Goal: Task Accomplishment & Management: Complete application form

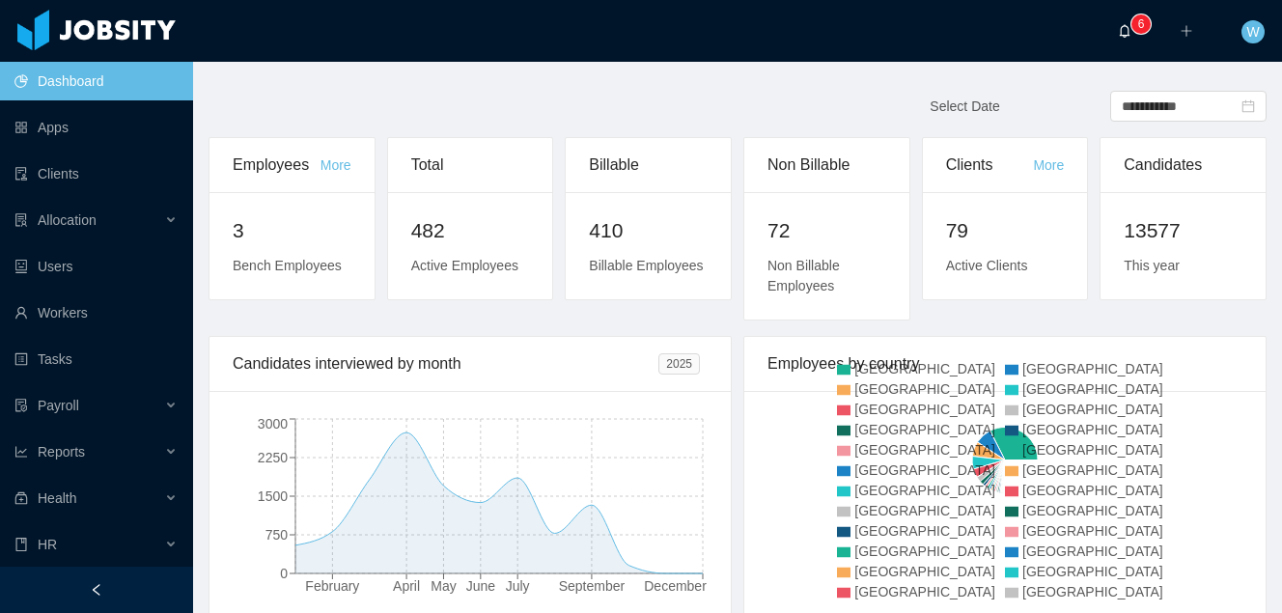
click at [1135, 24] on sup "0 1 2 3 4 5 6 7 8 9 0 1 2 3 4 5 6 7 8 9 0 1 2 3 4 5 6 7 8 9" at bounding box center [1140, 23] width 19 height 19
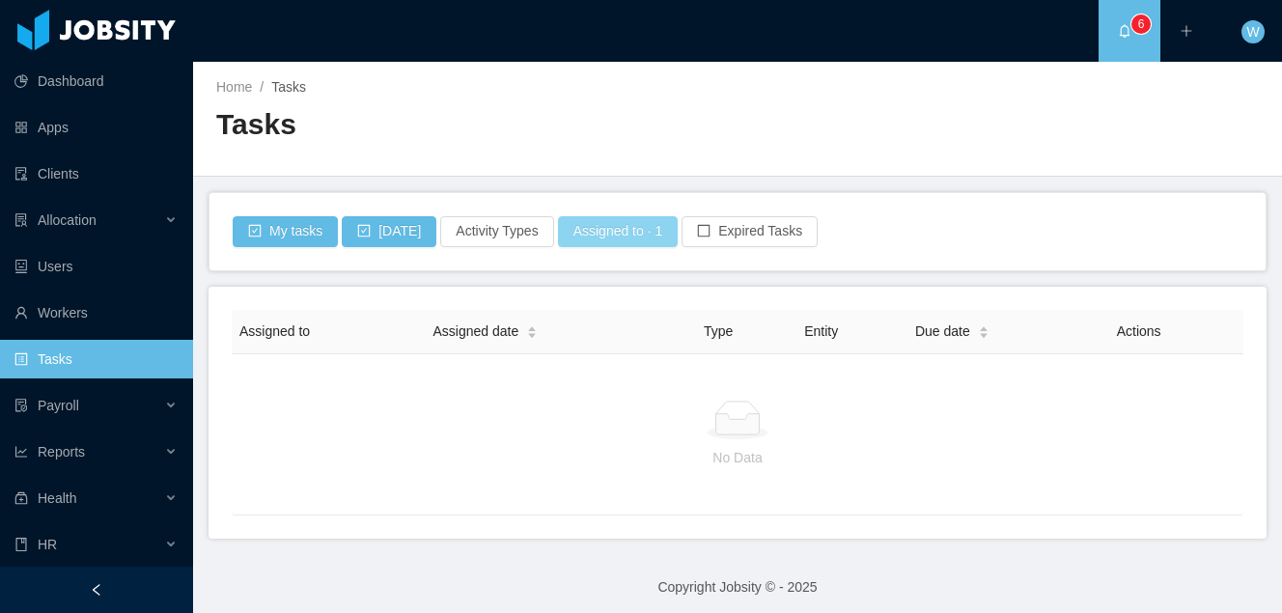
click at [623, 230] on button "Assigned to · 1" at bounding box center [618, 231] width 121 height 31
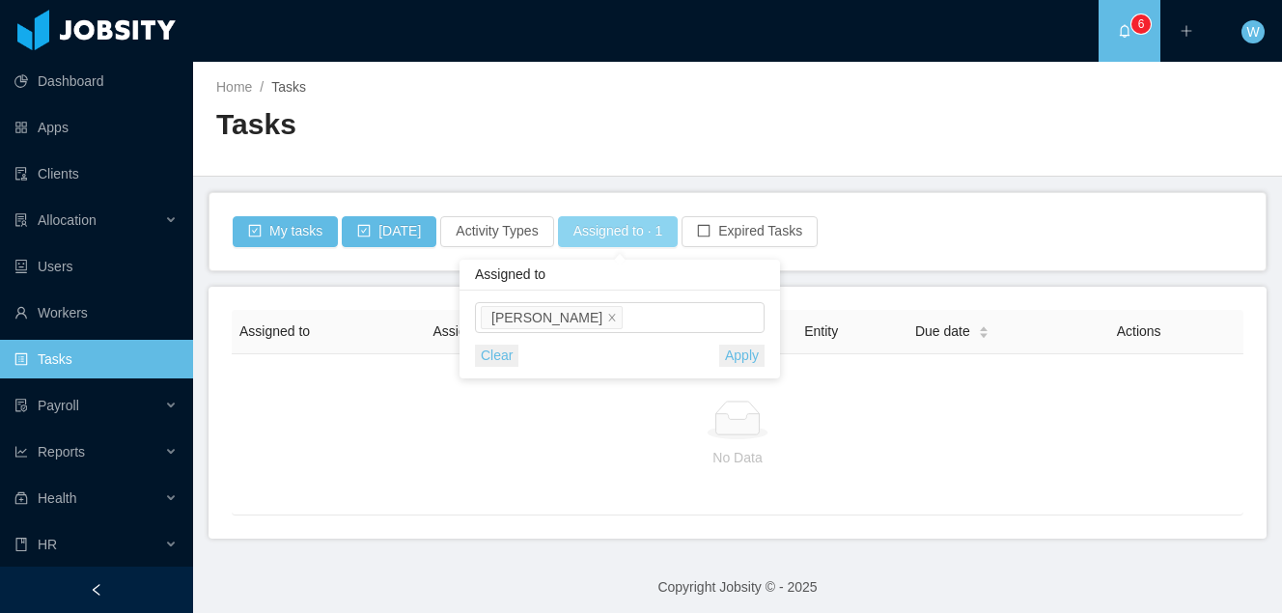
click at [623, 230] on button "Assigned to · 1" at bounding box center [618, 231] width 121 height 31
click at [100, 217] on div "Allocation" at bounding box center [96, 220] width 193 height 39
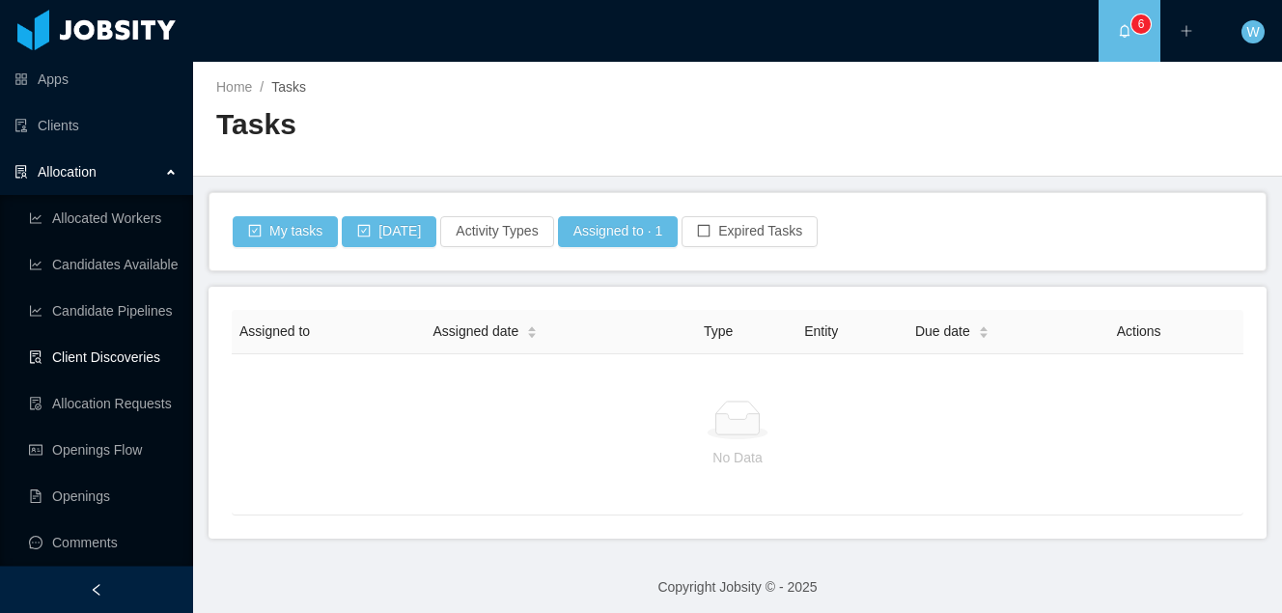
scroll to position [49, 0]
click at [142, 356] on link "Client Discoveries" at bounding box center [103, 356] width 149 height 39
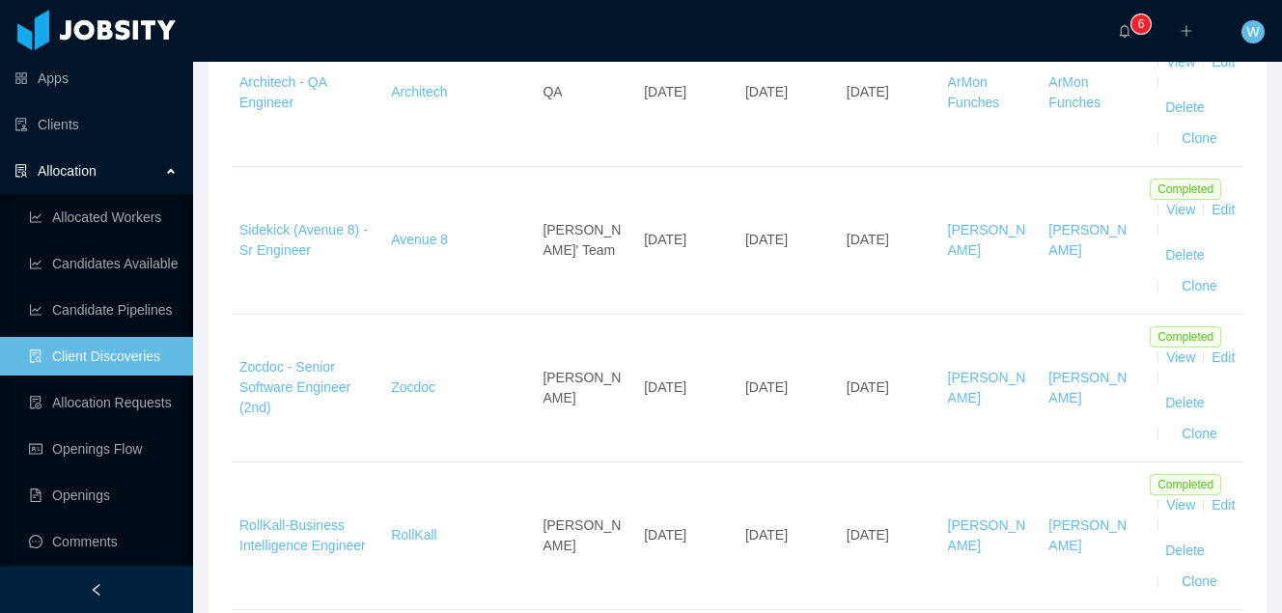
scroll to position [1123, 0]
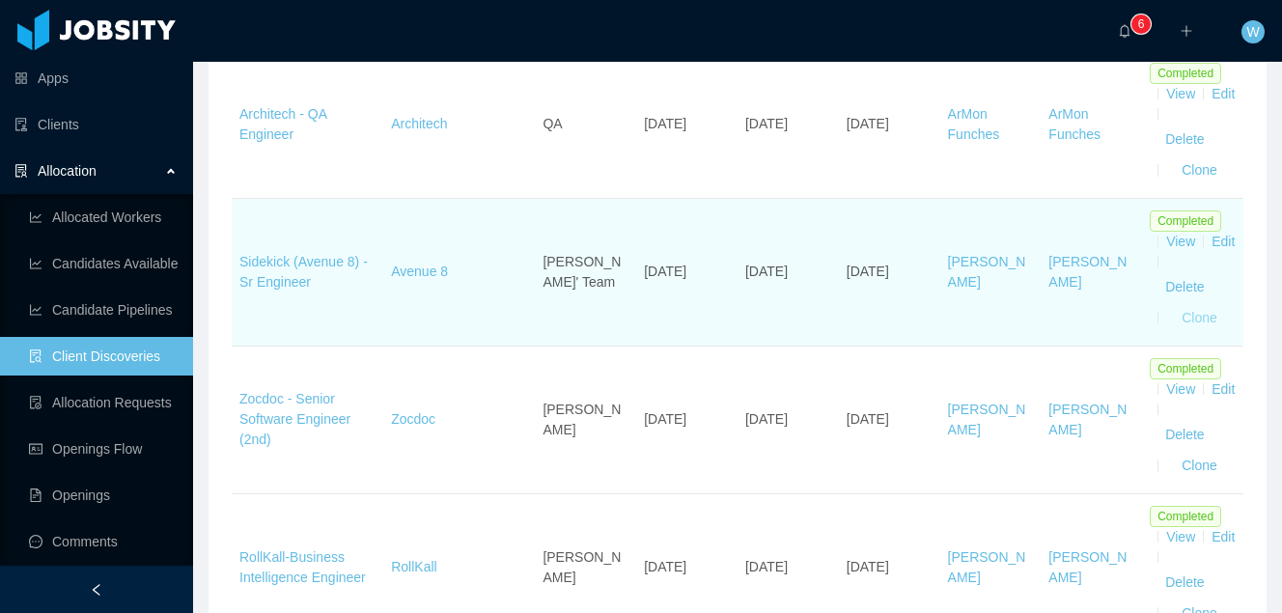
click at [1206, 334] on button "Clone" at bounding box center [1199, 318] width 67 height 31
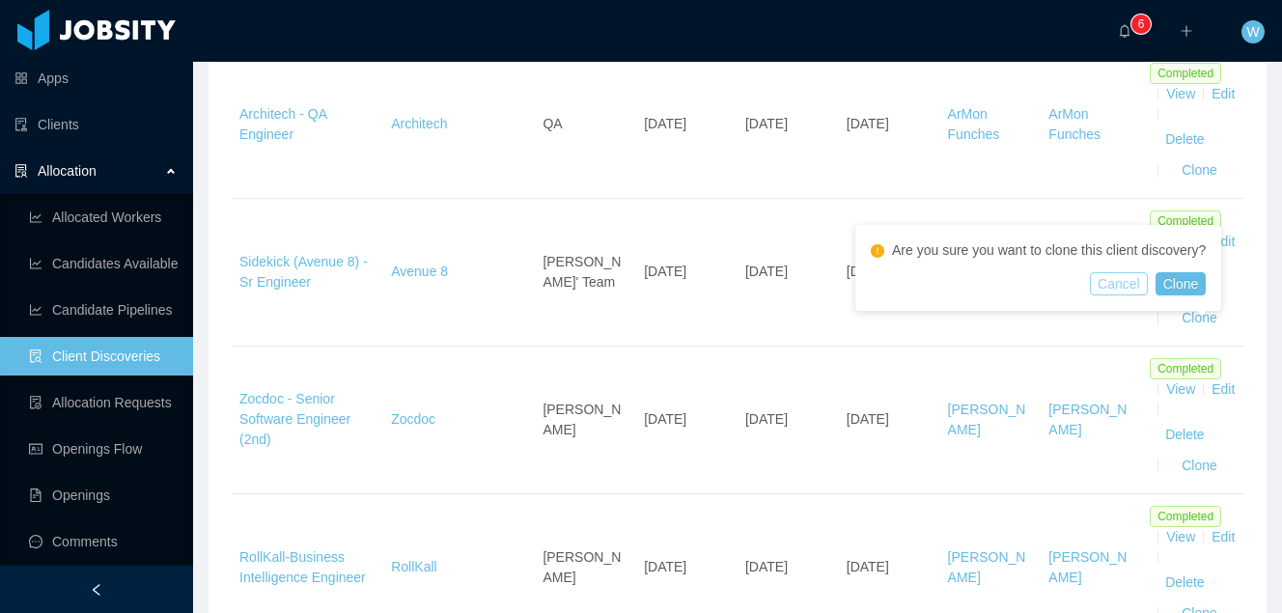
click at [1124, 276] on button "Cancel" at bounding box center [1119, 283] width 58 height 23
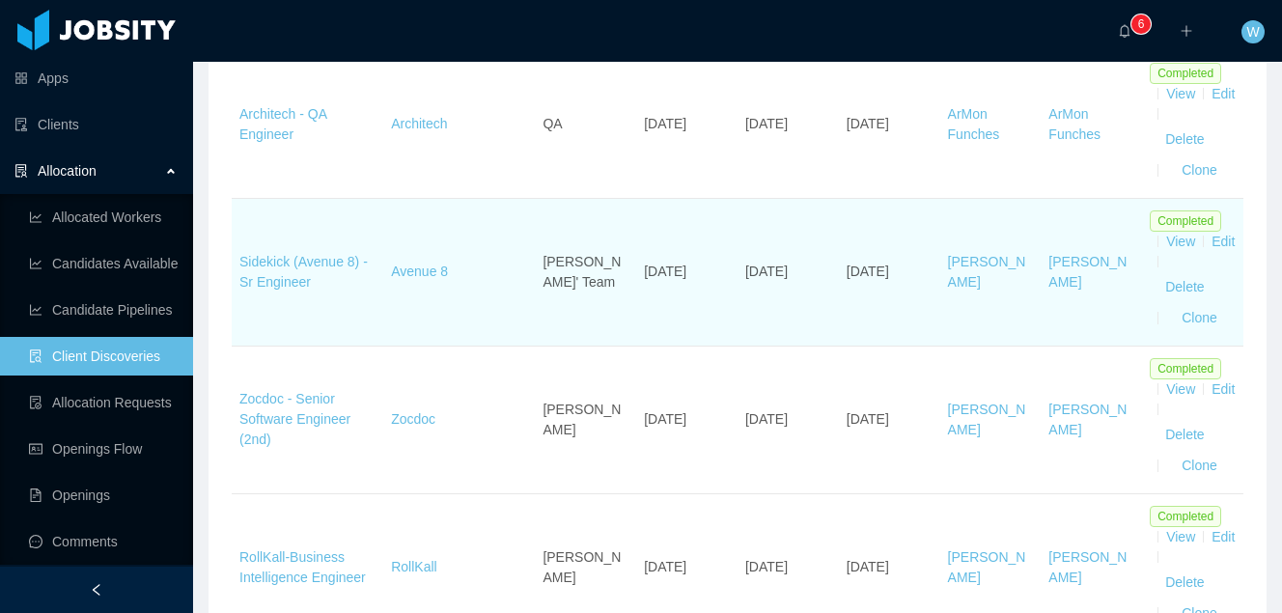
click at [258, 292] on td "Sidekick (Avenue 8) - Sr Engineer" at bounding box center [308, 273] width 152 height 148
click at [286, 288] on link "Sidekick (Avenue 8) - Sr Engineer" at bounding box center [303, 272] width 128 height 36
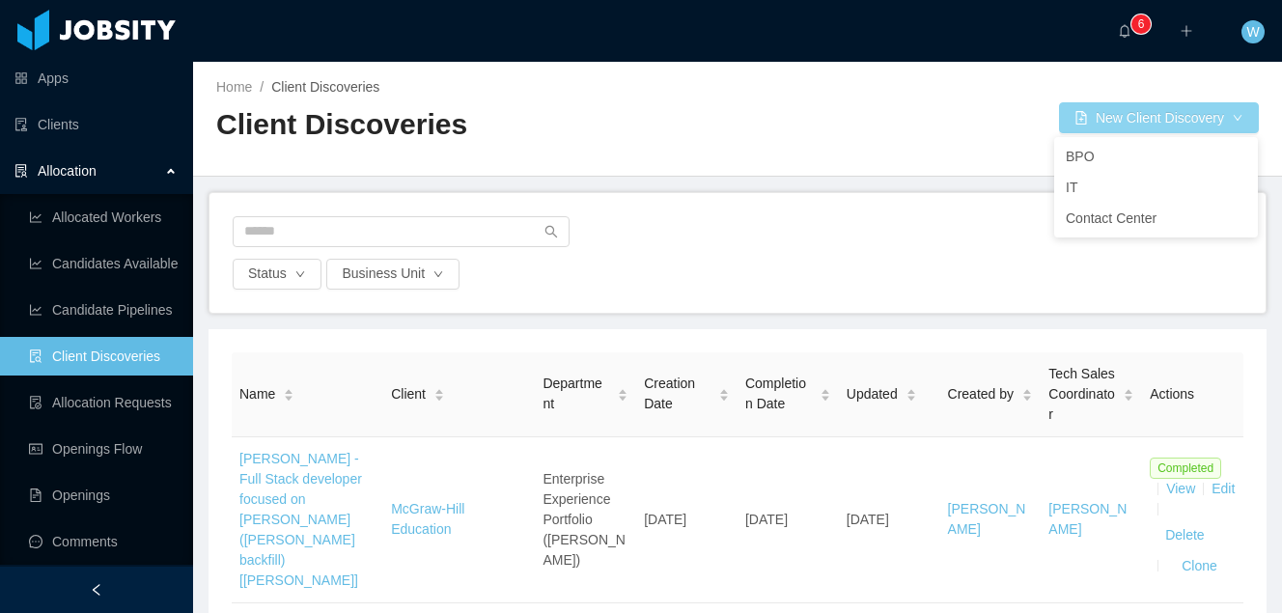
click at [1148, 120] on button "New Client Discovery" at bounding box center [1159, 117] width 200 height 31
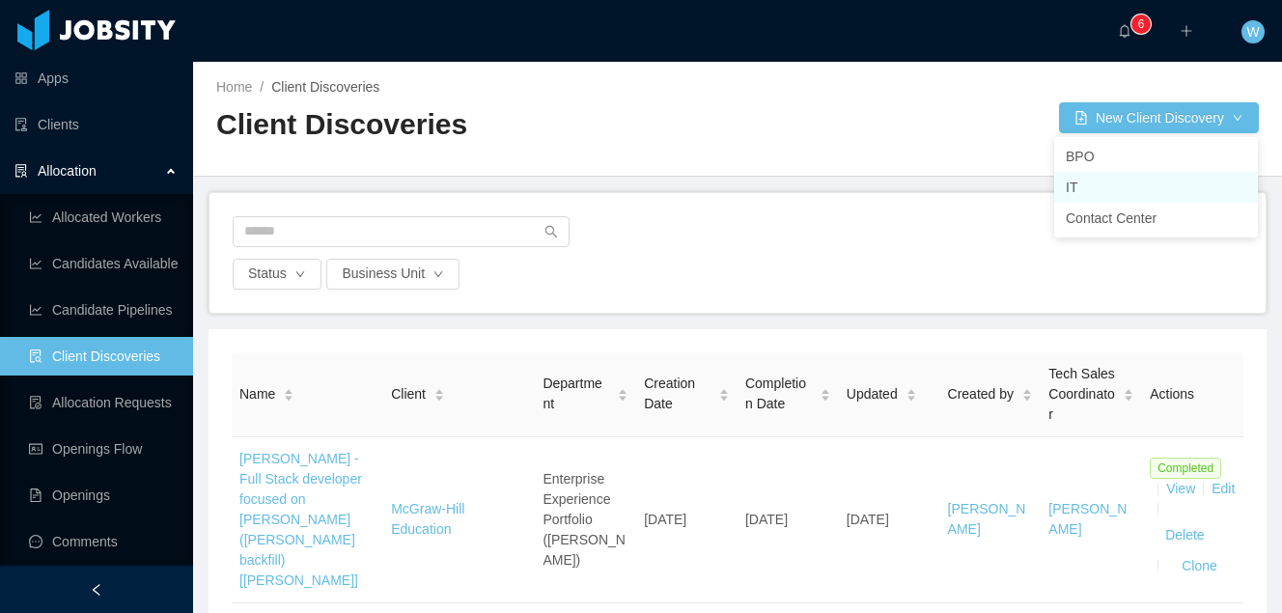
click at [1120, 190] on li "IT" at bounding box center [1156, 187] width 204 height 31
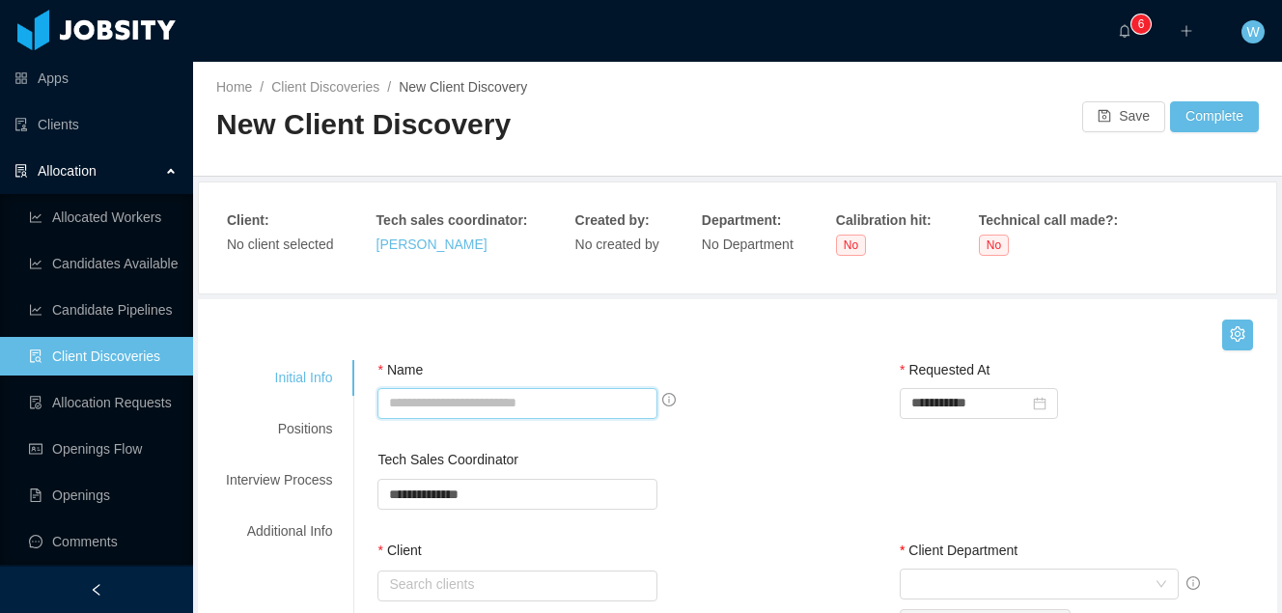
click at [541, 416] on input "Name" at bounding box center [517, 403] width 280 height 31
click at [448, 401] on input "**********" at bounding box center [517, 403] width 280 height 31
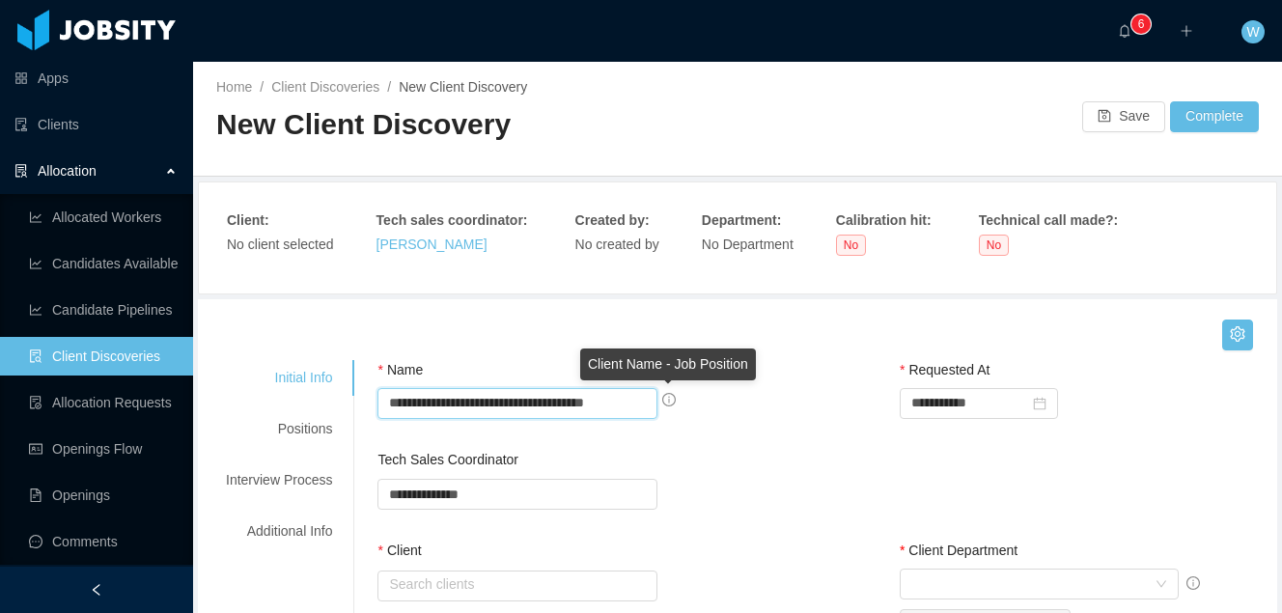
drag, startPoint x: 642, startPoint y: 399, endPoint x: 673, endPoint y: 399, distance: 30.9
click at [693, 388] on span "**********" at bounding box center [693, 388] width 0 height 0
click at [622, 391] on input "**********" at bounding box center [517, 403] width 280 height 31
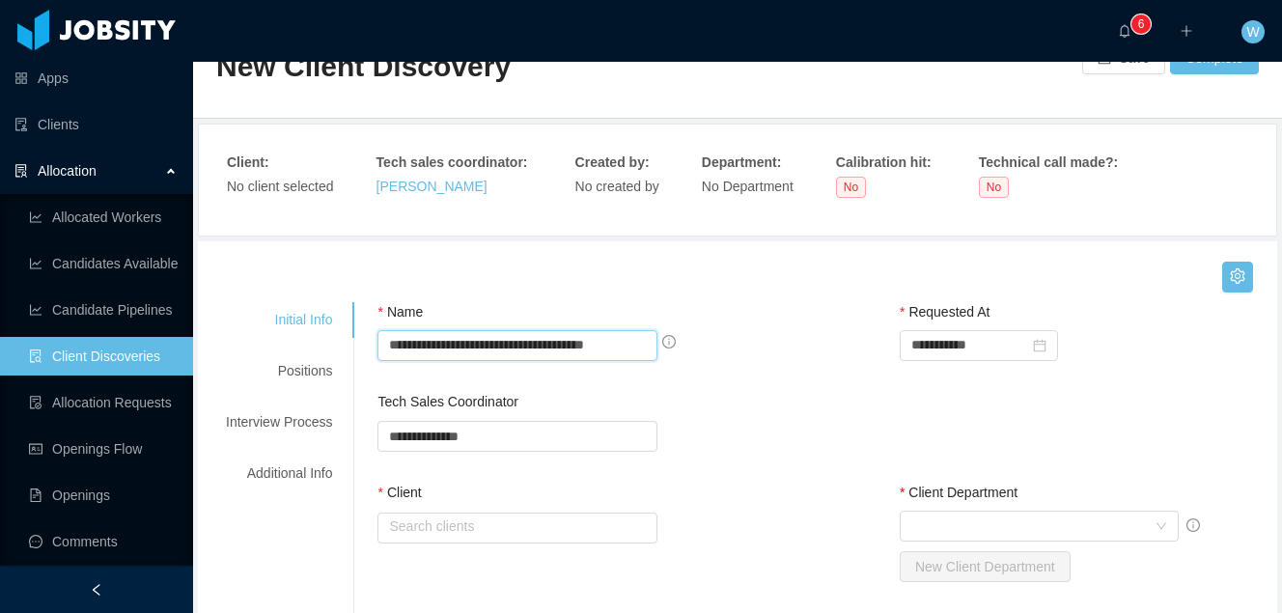
scroll to position [73, 0]
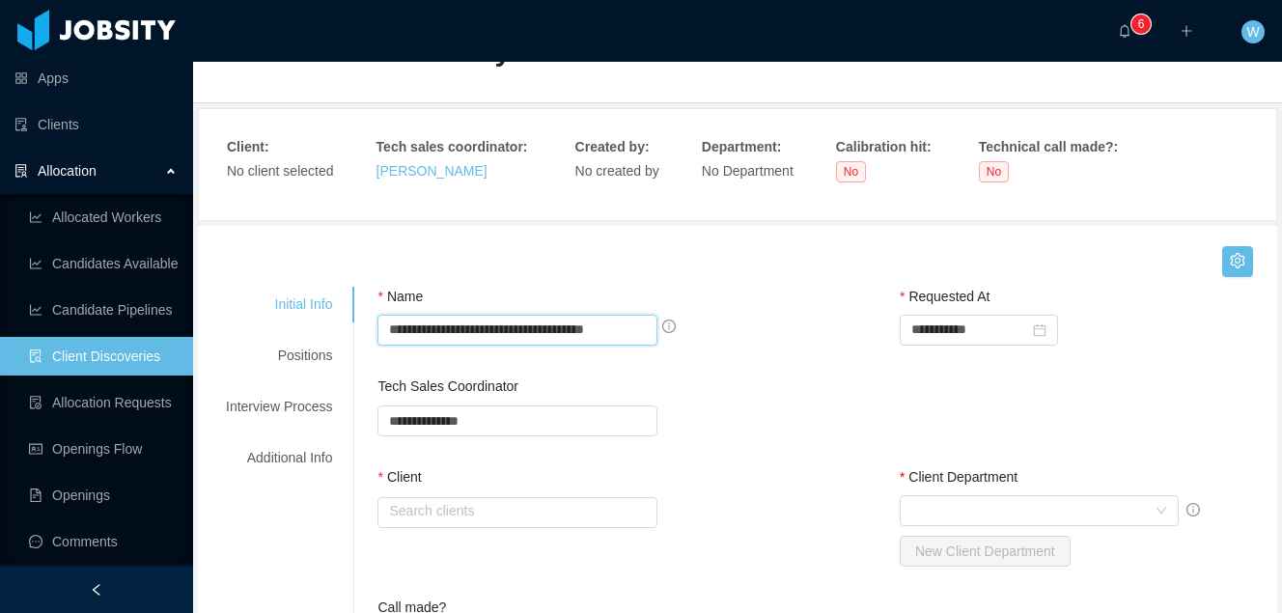
click at [521, 326] on input "**********" at bounding box center [517, 330] width 280 height 31
click at [641, 328] on input "**********" at bounding box center [517, 330] width 280 height 31
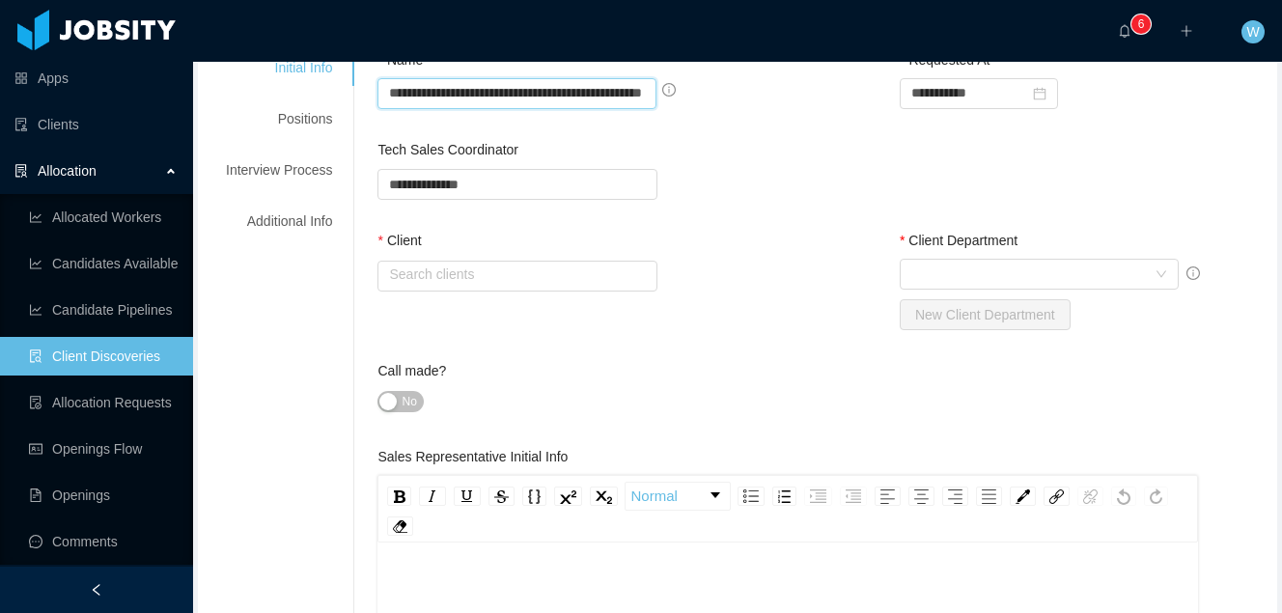
scroll to position [316, 0]
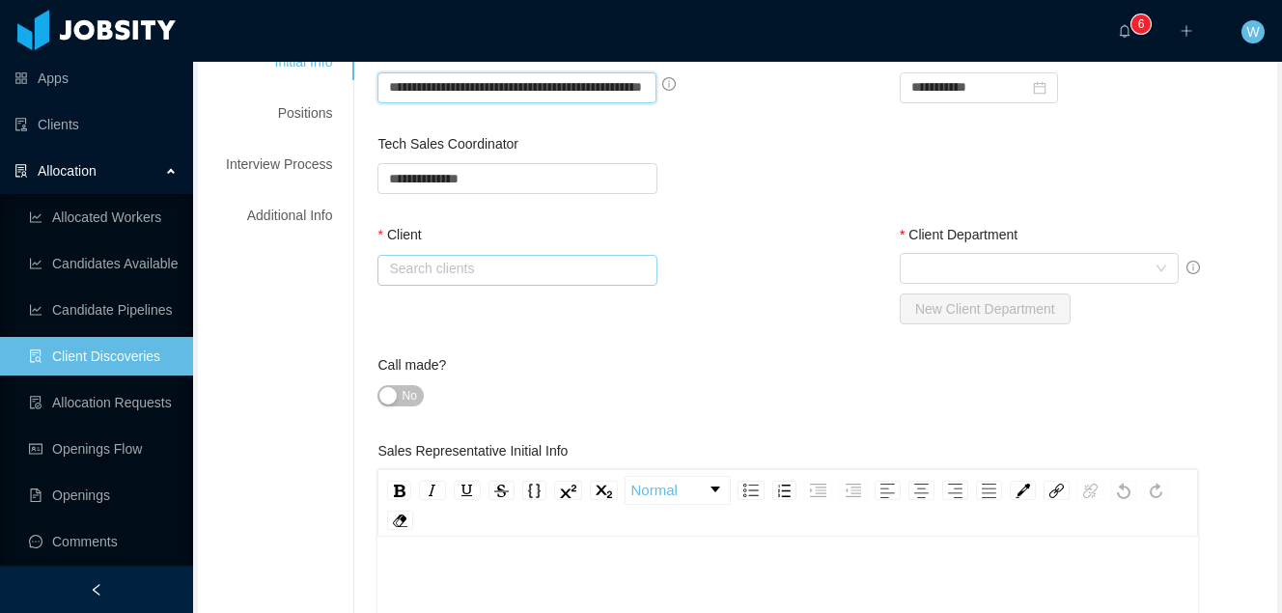
type input "**********"
click at [553, 274] on input "text" at bounding box center [517, 270] width 280 height 31
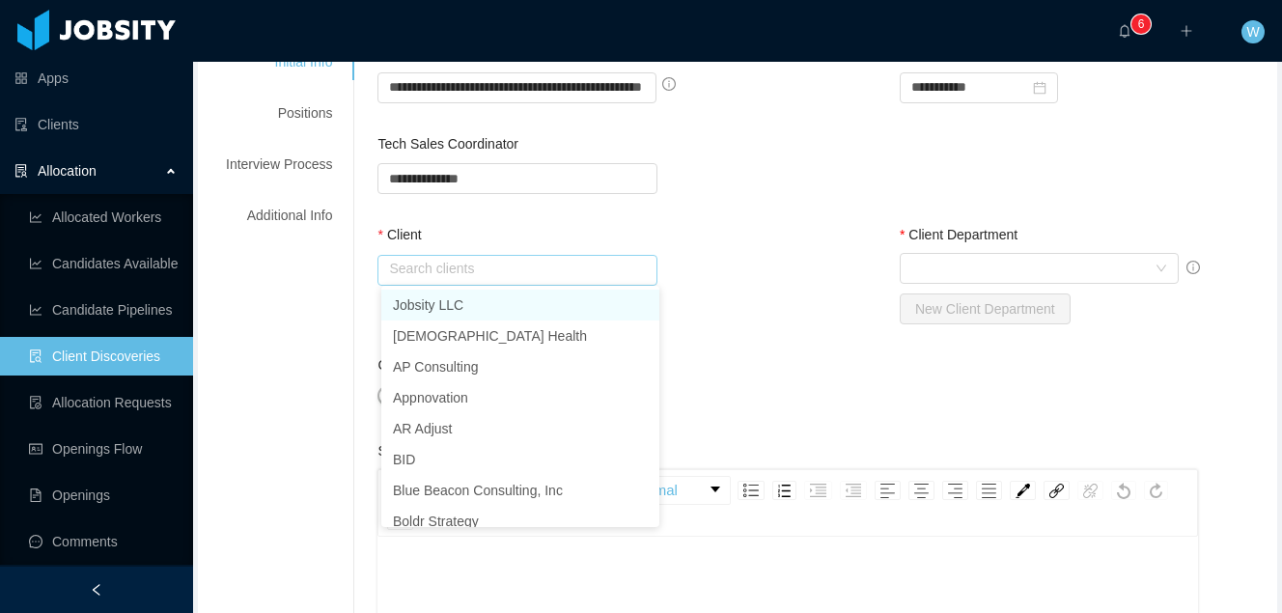
scroll to position [0, 0]
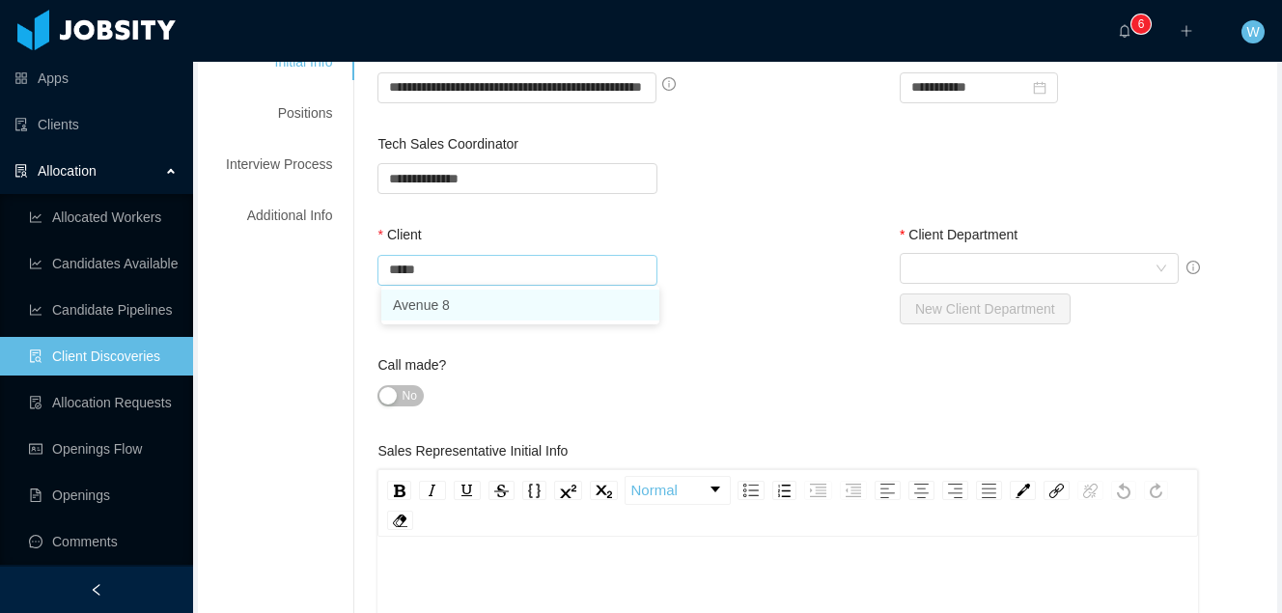
click at [542, 298] on li "Avenue 8" at bounding box center [520, 305] width 278 height 31
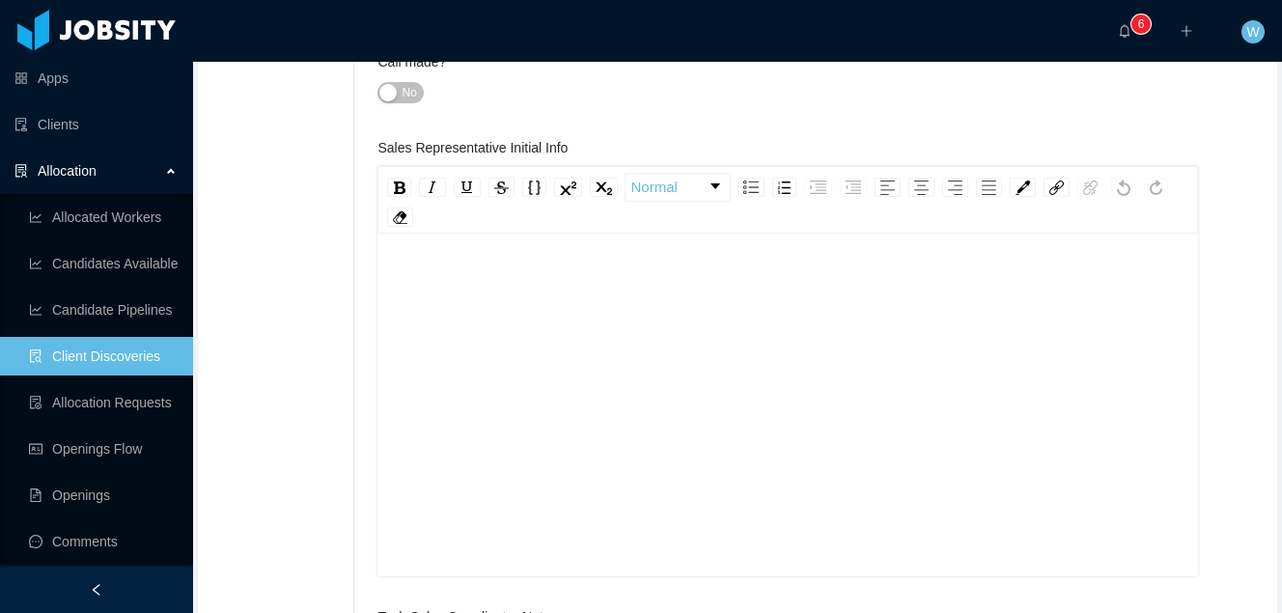
scroll to position [564, 0]
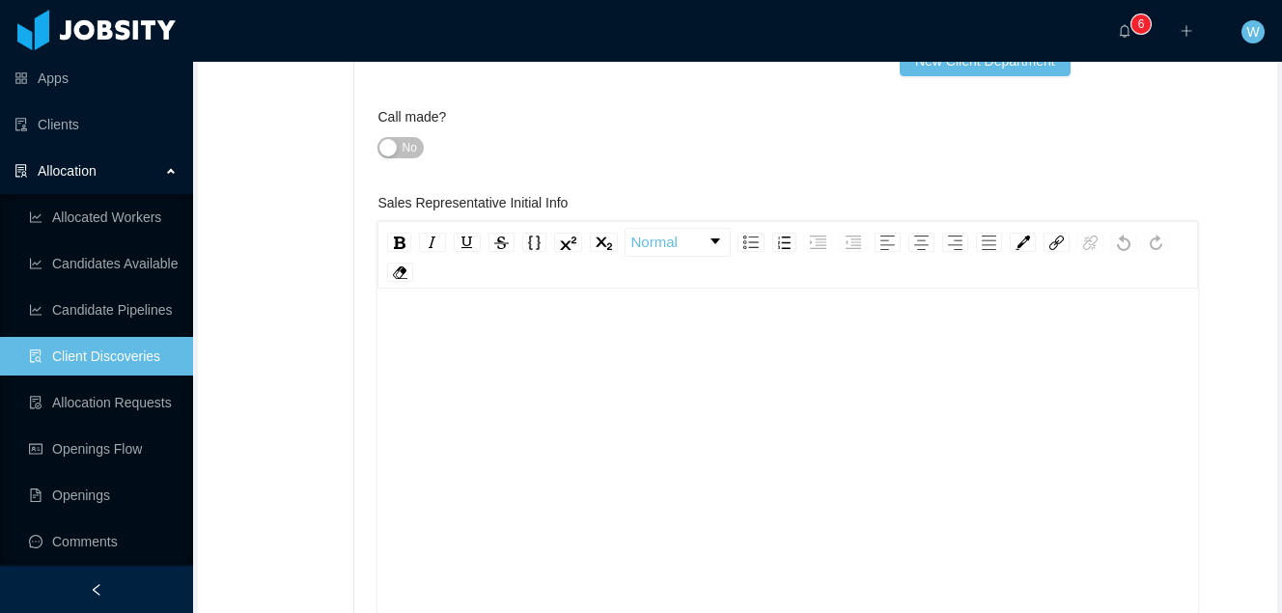
type input "********"
click at [652, 343] on div "rdw-editor" at bounding box center [788, 448] width 790 height 338
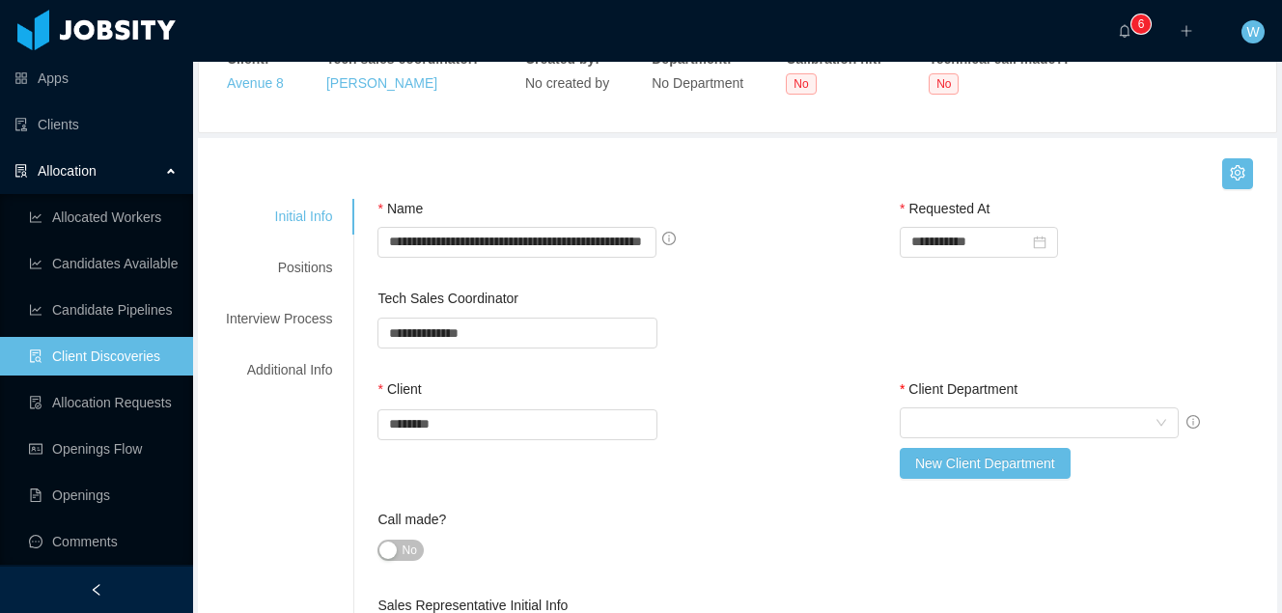
scroll to position [142, 0]
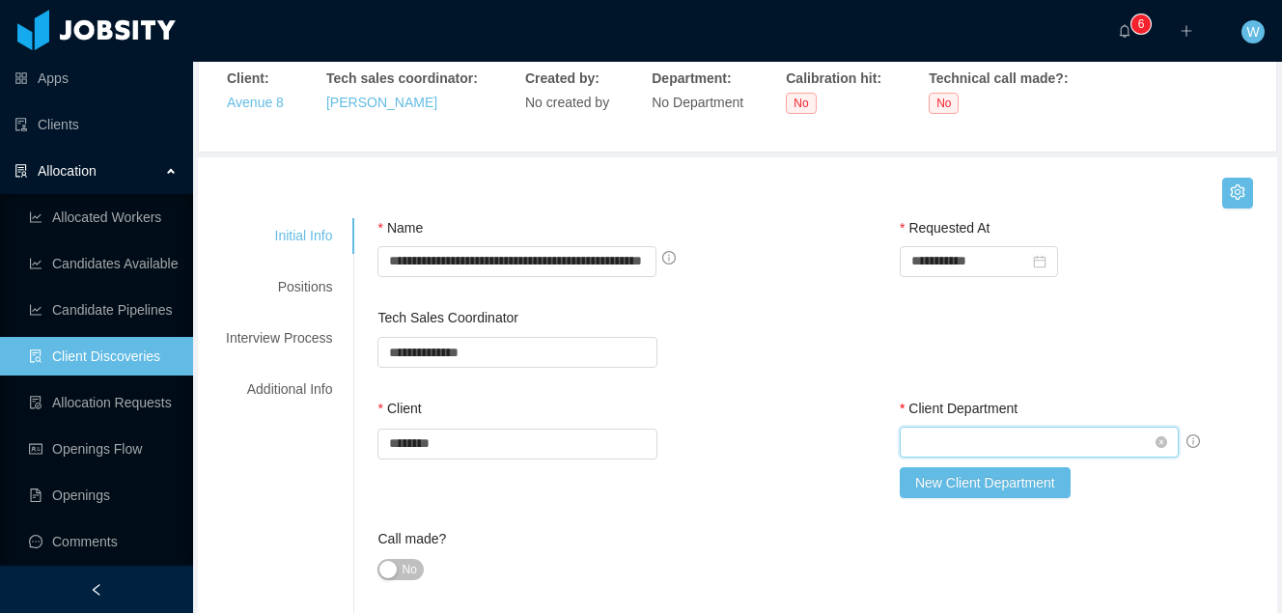
click at [954, 432] on div "Select Client Department" at bounding box center [1033, 442] width 244 height 29
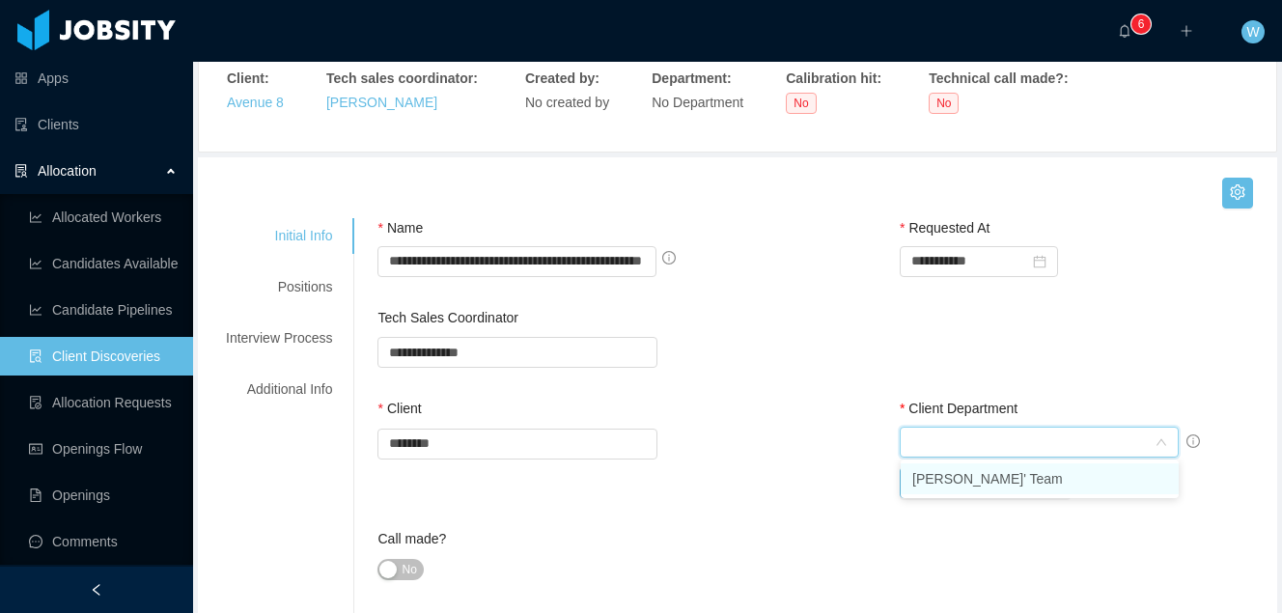
click at [959, 466] on li "[PERSON_NAME]' Team" at bounding box center [1040, 478] width 278 height 31
type input "*"
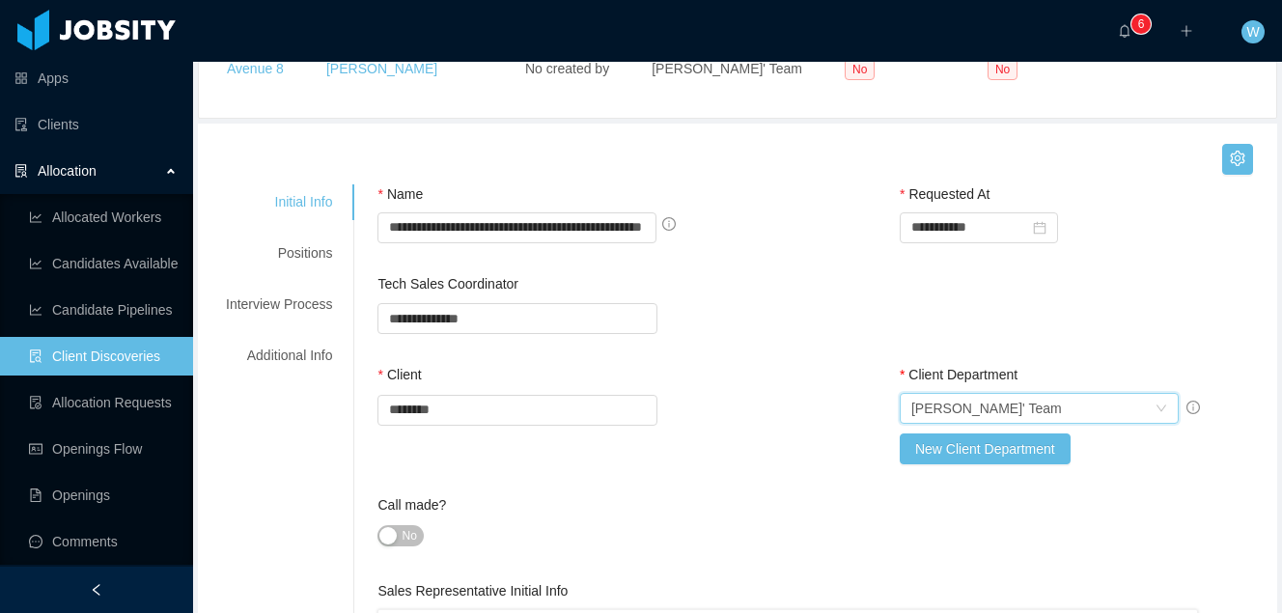
scroll to position [0, 0]
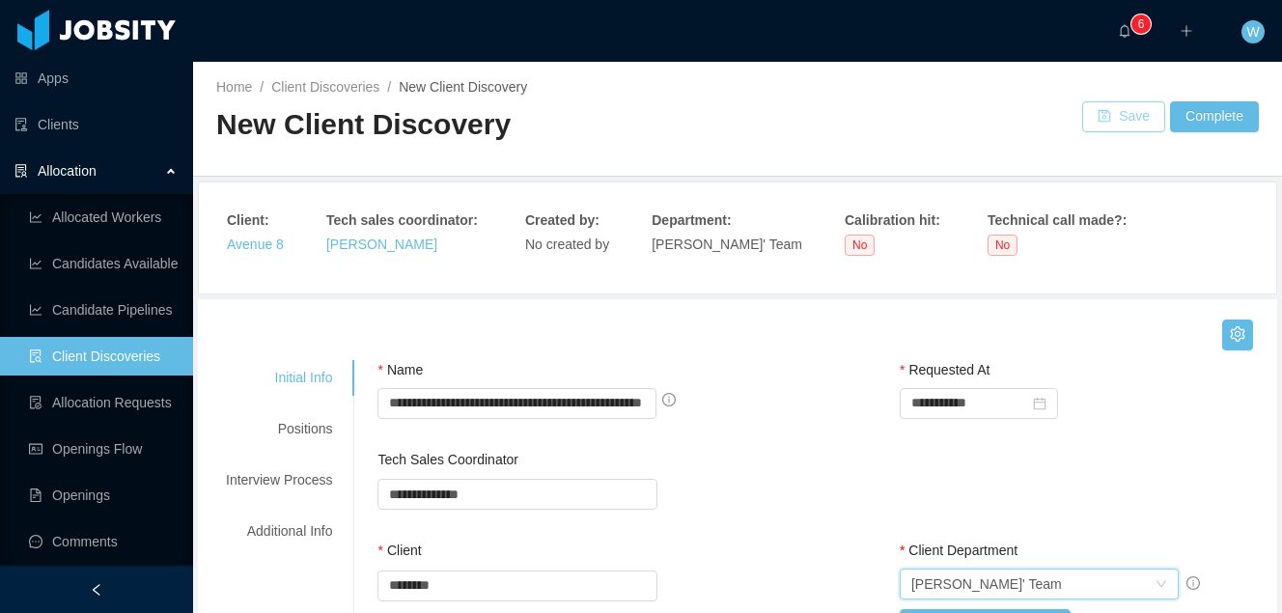
click at [1119, 118] on button "Save" at bounding box center [1123, 116] width 83 height 31
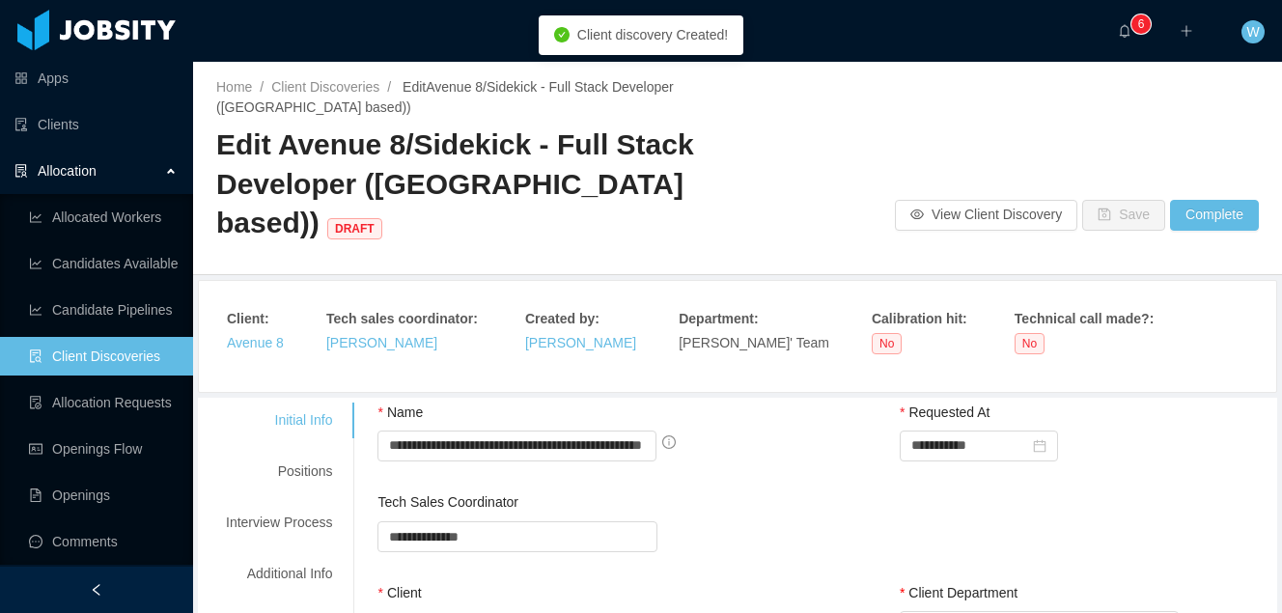
scroll to position [84, 0]
